Goal: Information Seeking & Learning: Learn about a topic

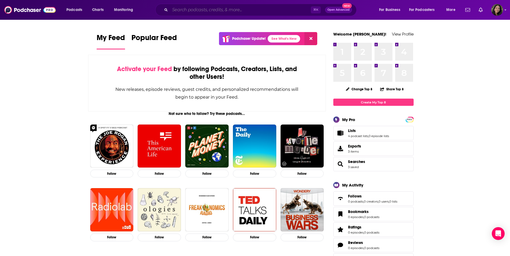
click at [253, 13] on input "Search podcasts, credits, & more..." at bounding box center [240, 10] width 141 height 9
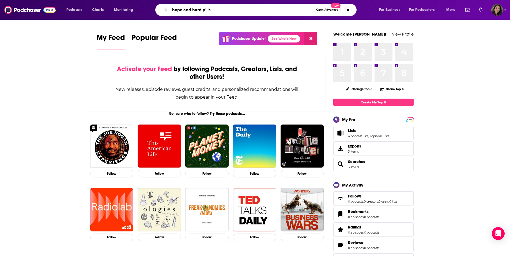
type input "hope and hard pills"
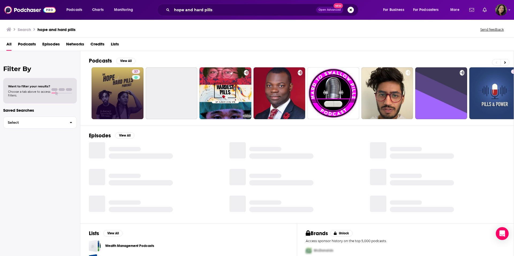
click at [109, 87] on link "37" at bounding box center [118, 93] width 52 height 52
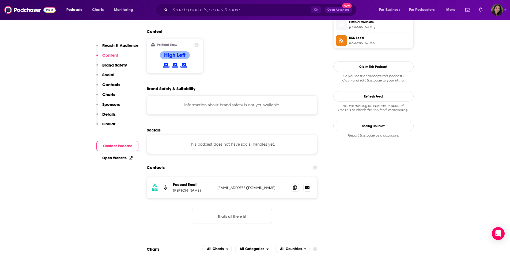
scroll to position [459, 0]
